Goal: Navigation & Orientation: Go to known website

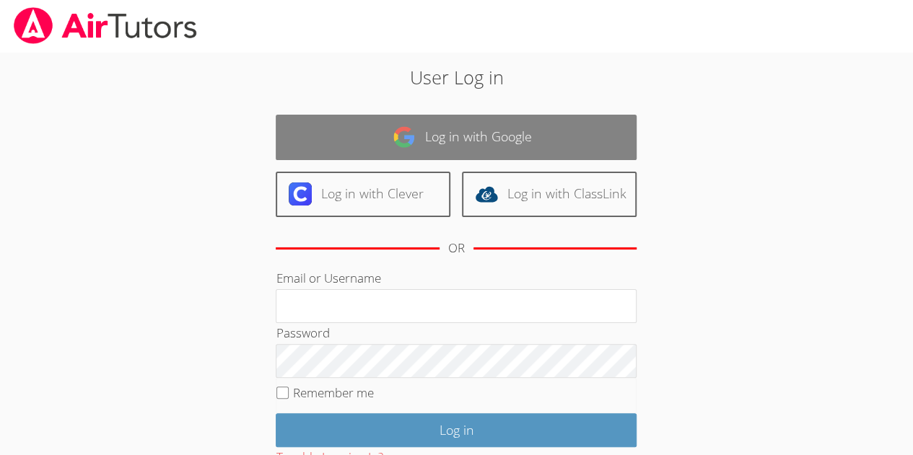
click at [431, 134] on link "Log in with Google" at bounding box center [456, 137] width 361 height 45
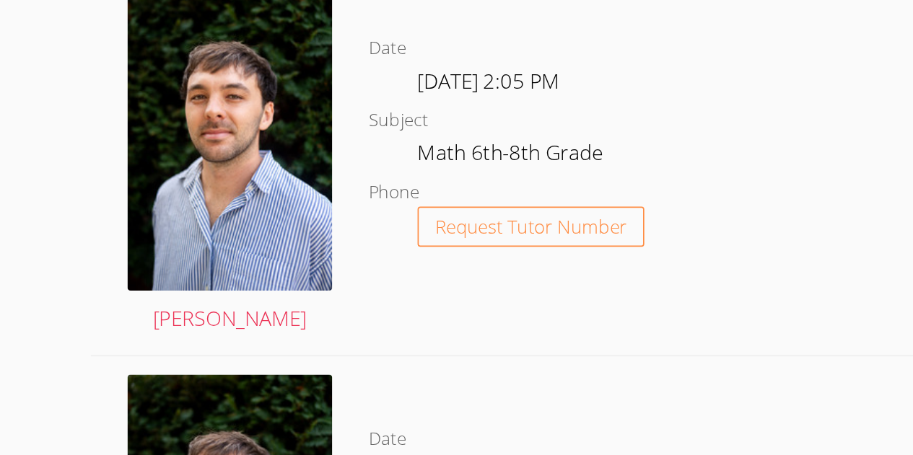
scroll to position [787, 0]
